Goal: Navigation & Orientation: Understand site structure

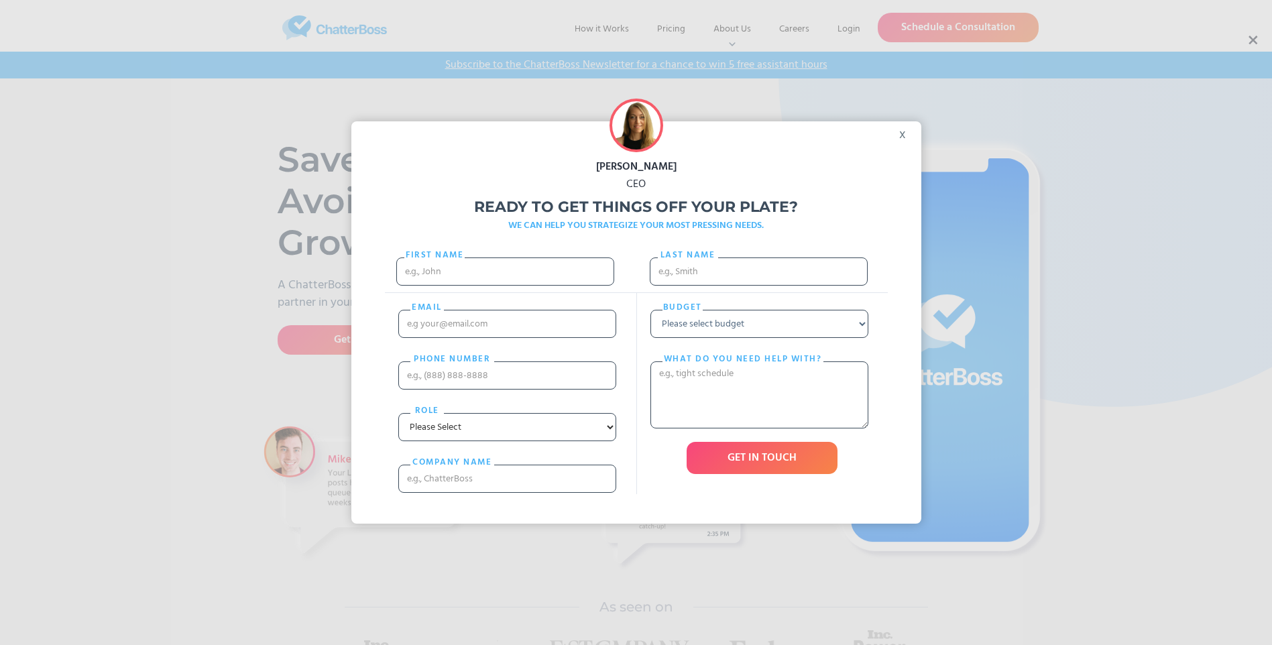
click at [905, 137] on div "x" at bounding box center [906, 131] width 30 height 20
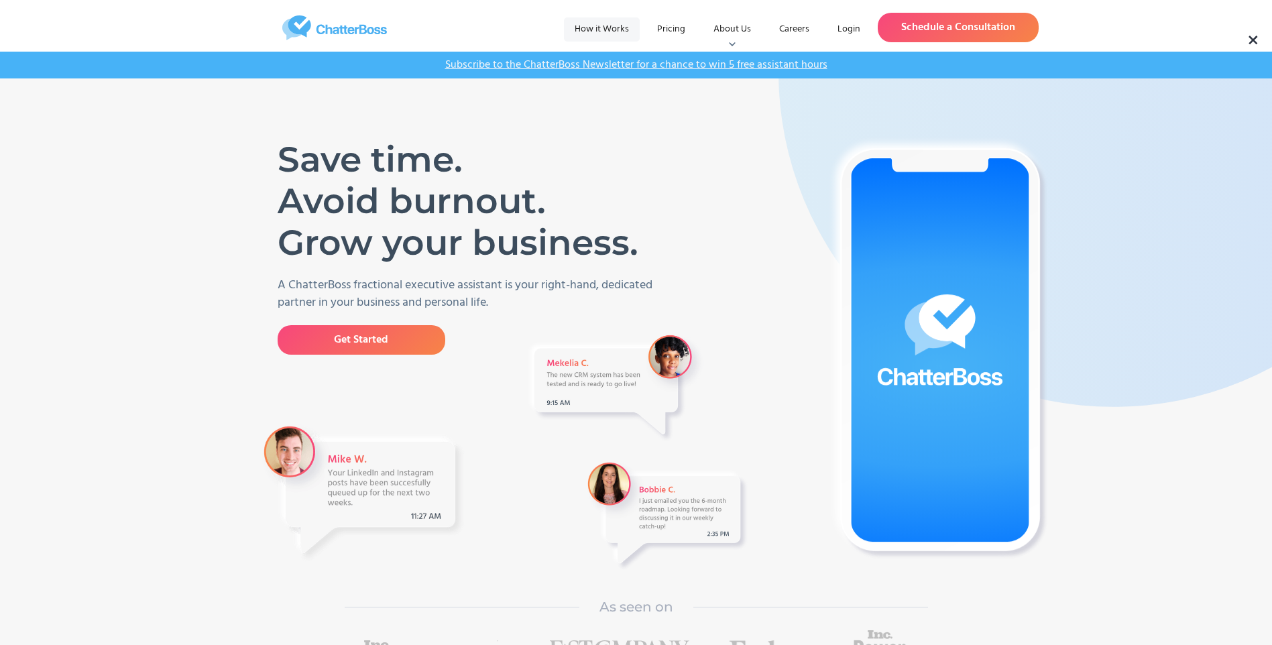
click at [606, 34] on link "How it Works" at bounding box center [602, 29] width 76 height 24
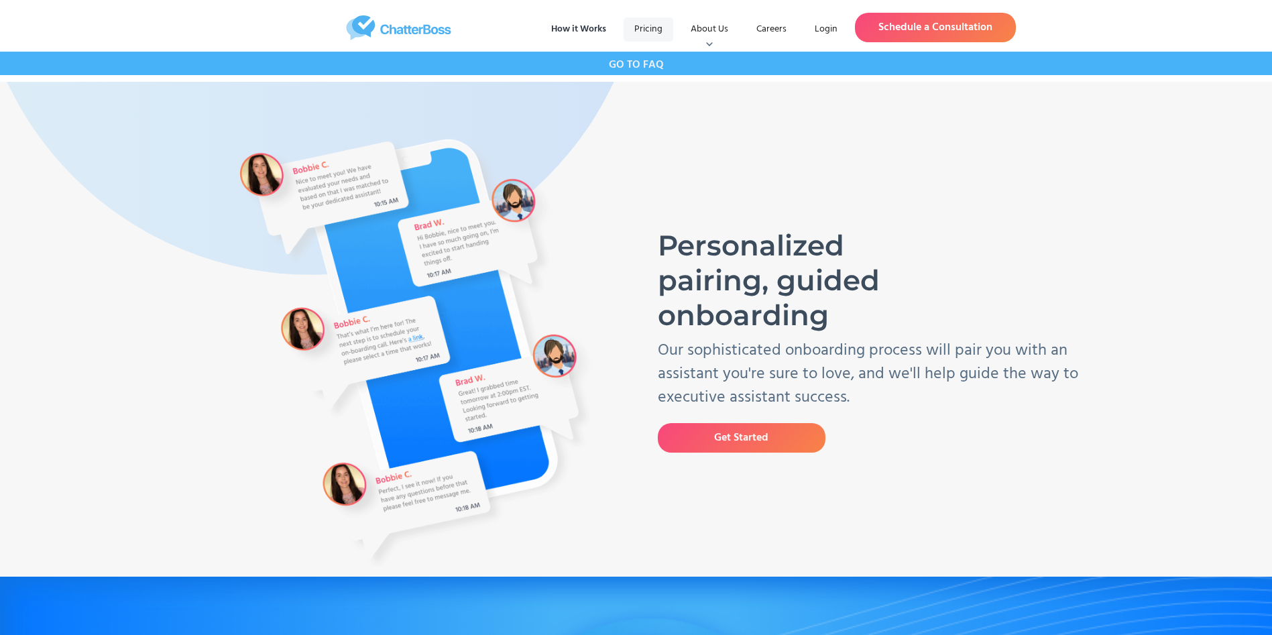
click at [664, 25] on link "Pricing" at bounding box center [649, 29] width 50 height 24
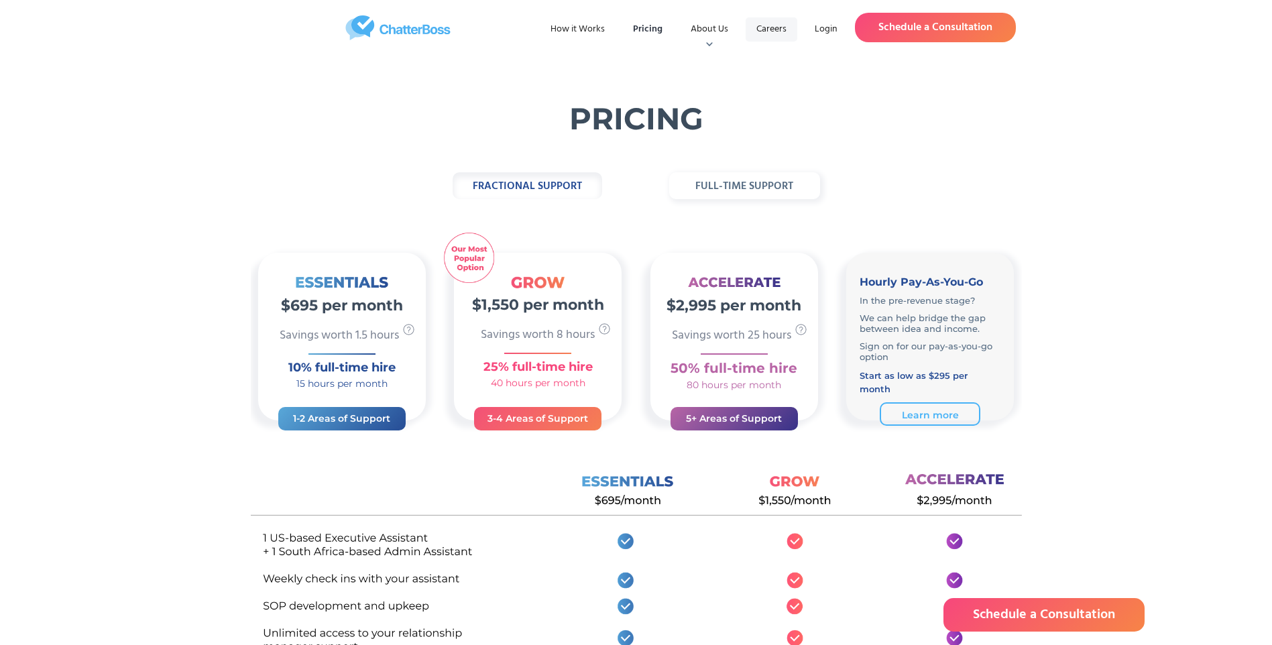
click at [763, 30] on link "Careers" at bounding box center [772, 29] width 52 height 24
click at [771, 40] on link "Careers" at bounding box center [772, 29] width 52 height 24
